Goal: Task Accomplishment & Management: Use online tool/utility

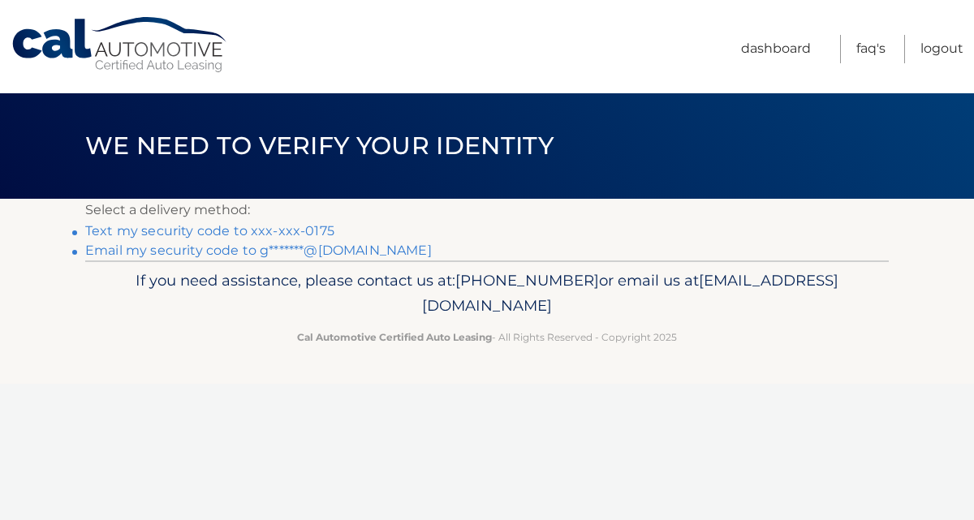
click at [277, 231] on link "Text my security code to xxx-xxx-0175" at bounding box center [209, 230] width 249 height 15
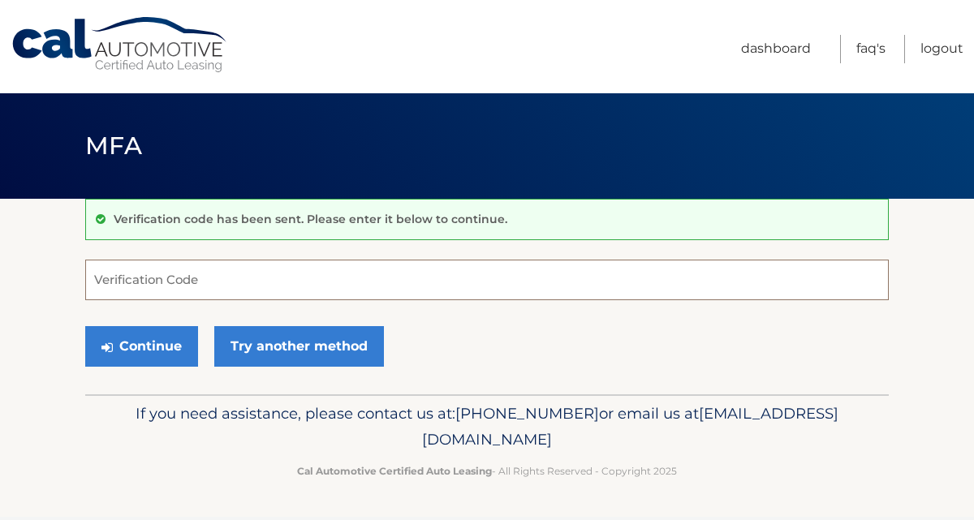
click at [194, 277] on input "Verification Code" at bounding box center [486, 280] width 803 height 41
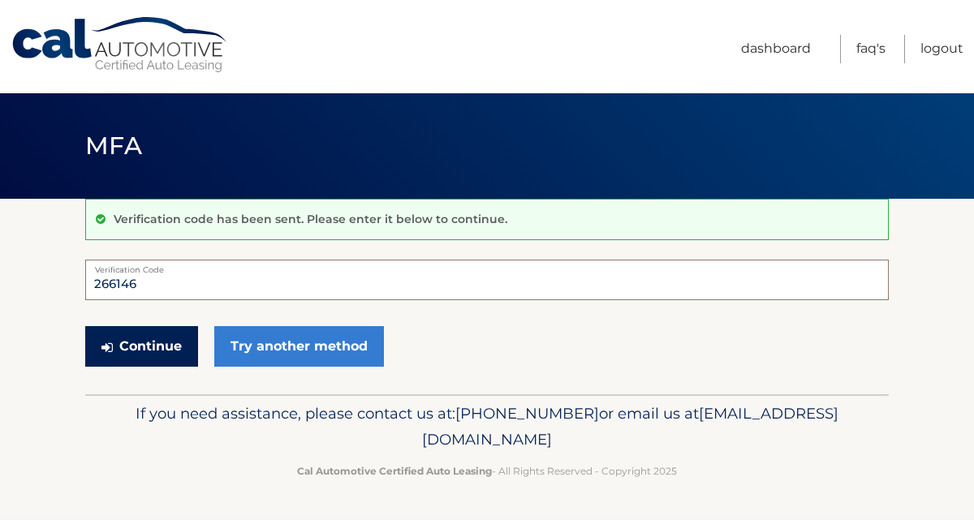
type input "266146"
click at [165, 352] on button "Continue" at bounding box center [141, 346] width 113 height 41
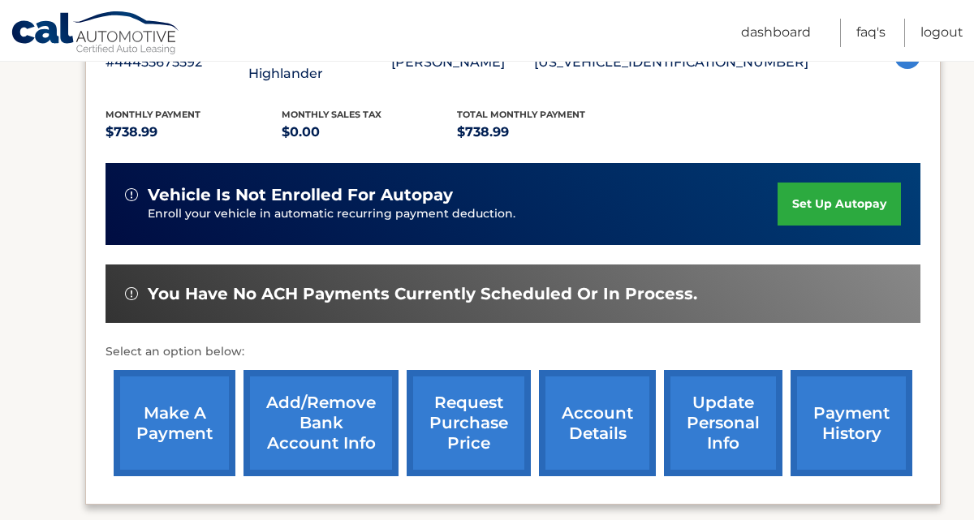
scroll to position [328, 0]
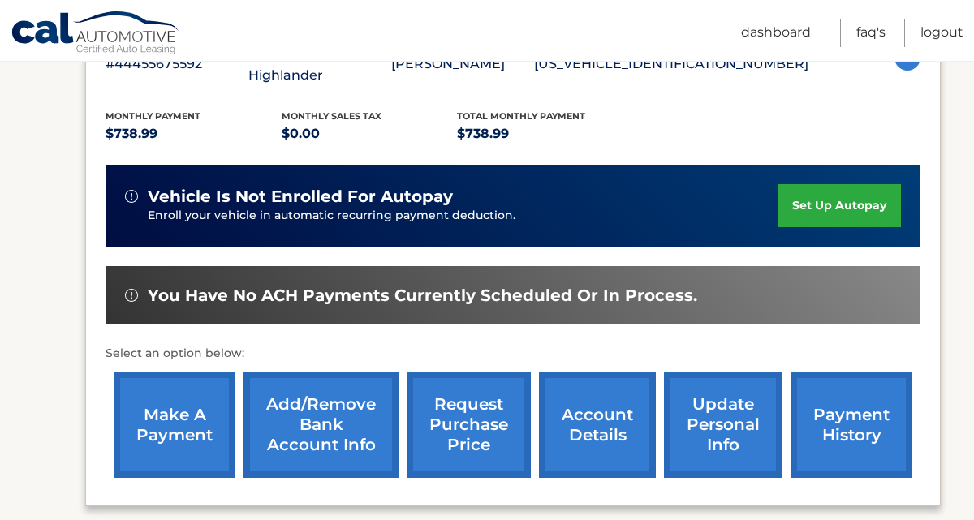
click at [205, 392] on link "make a payment" at bounding box center [175, 425] width 122 height 106
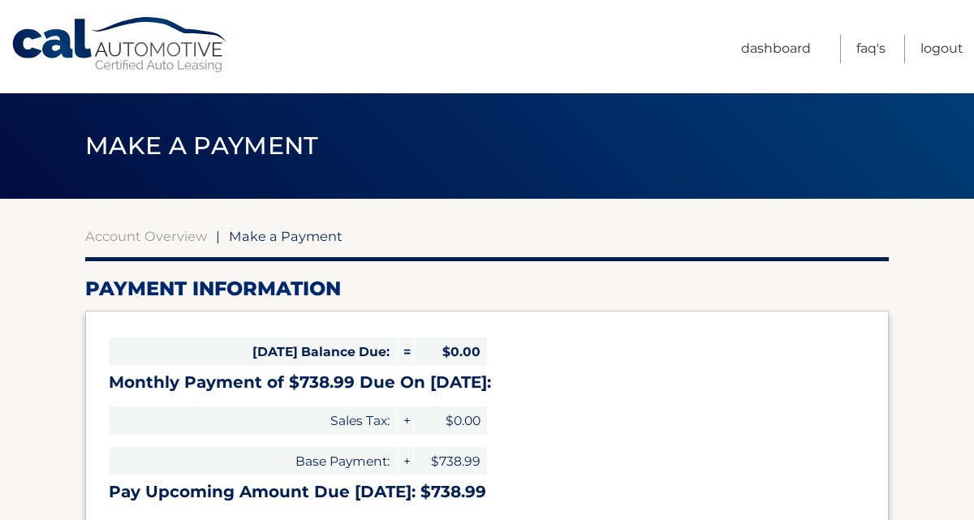
select select "ZTlmMDBiZDktMWY2ZC00NDViLTg1MDgtNTE3N2YxMWI5ZjQ1"
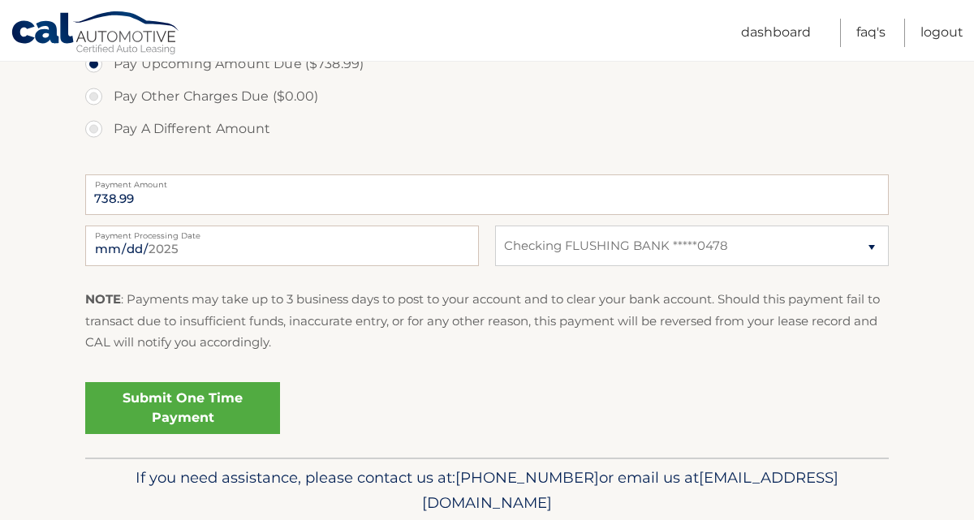
scroll to position [580, 0]
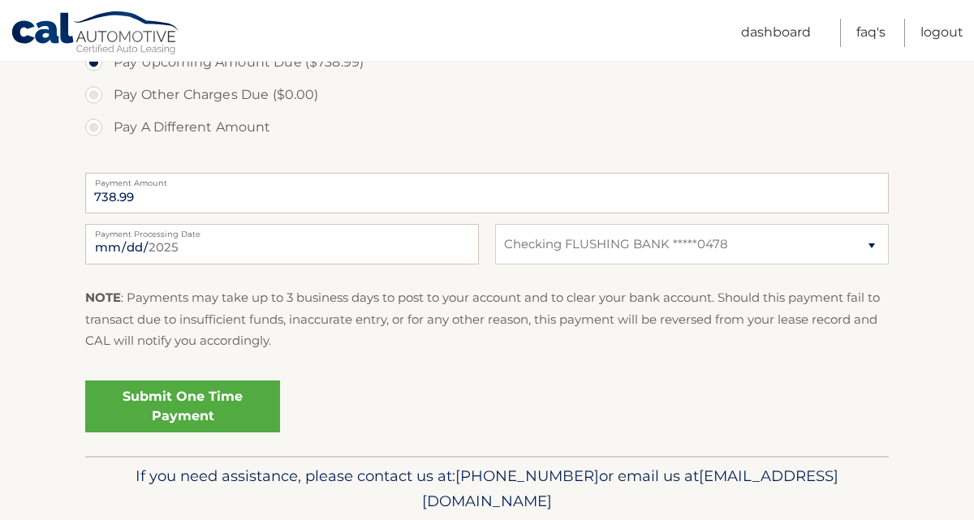
click at [227, 407] on link "Submit One Time Payment" at bounding box center [182, 407] width 195 height 52
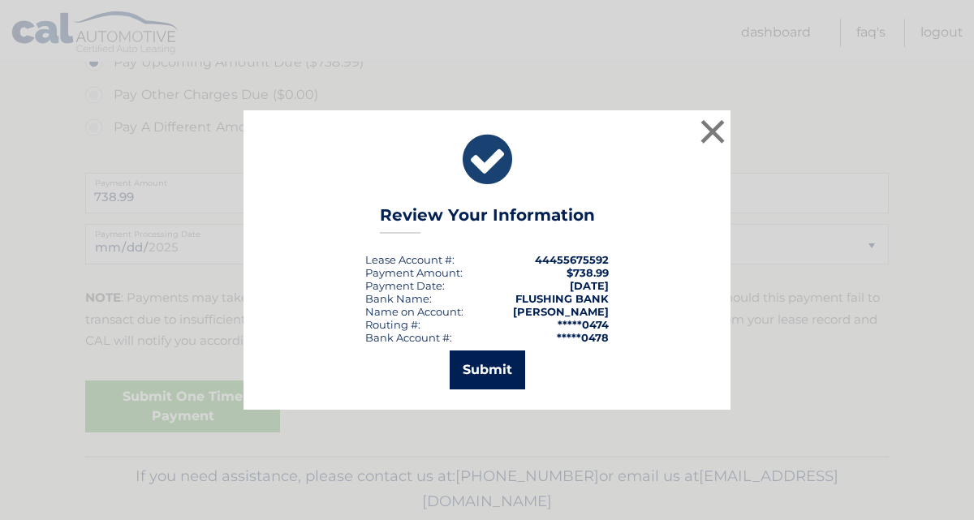
click at [479, 371] on button "Submit" at bounding box center [486, 369] width 75 height 39
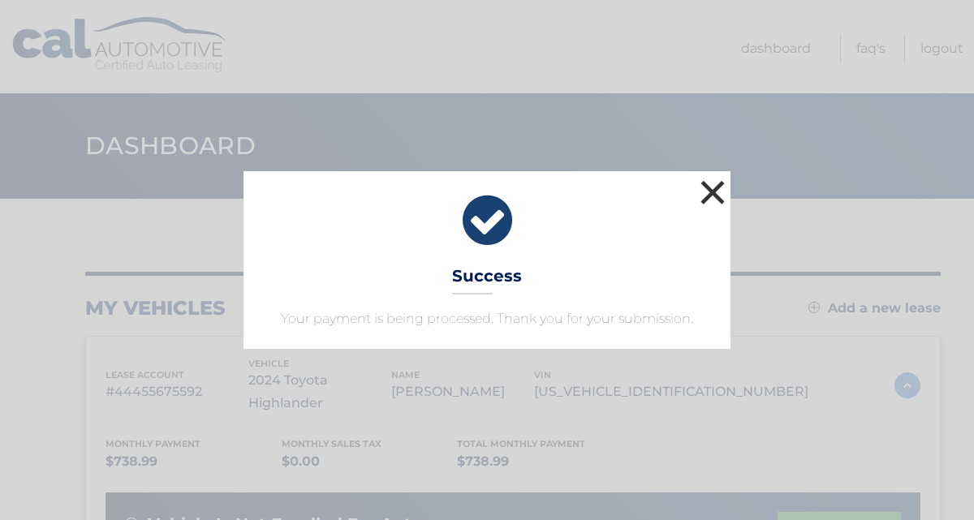
click at [713, 193] on button "×" at bounding box center [712, 192] width 32 height 32
